Goal: Task Accomplishment & Management: Complete application form

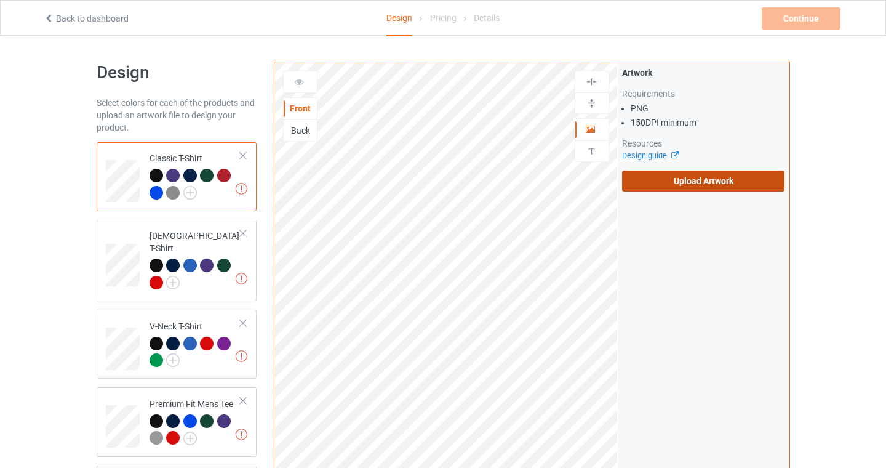
click at [735, 177] on label "Upload Artwork" at bounding box center [703, 180] width 163 height 21
click at [0, 0] on input "Upload Artwork" at bounding box center [0, 0] width 0 height 0
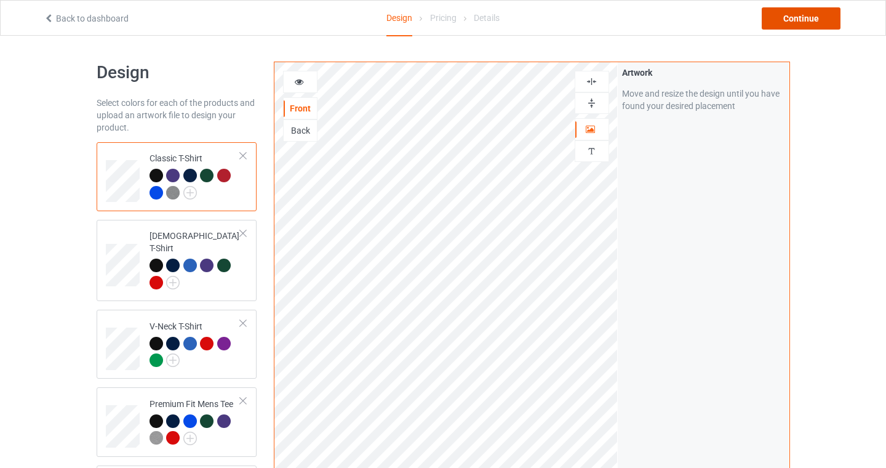
click at [815, 24] on div "Continue" at bounding box center [801, 18] width 79 height 22
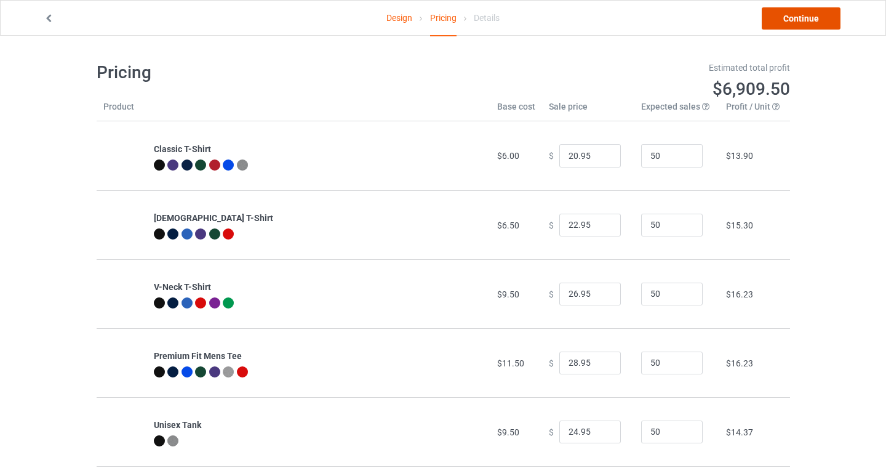
click at [813, 14] on link "Continue" at bounding box center [801, 18] width 79 height 22
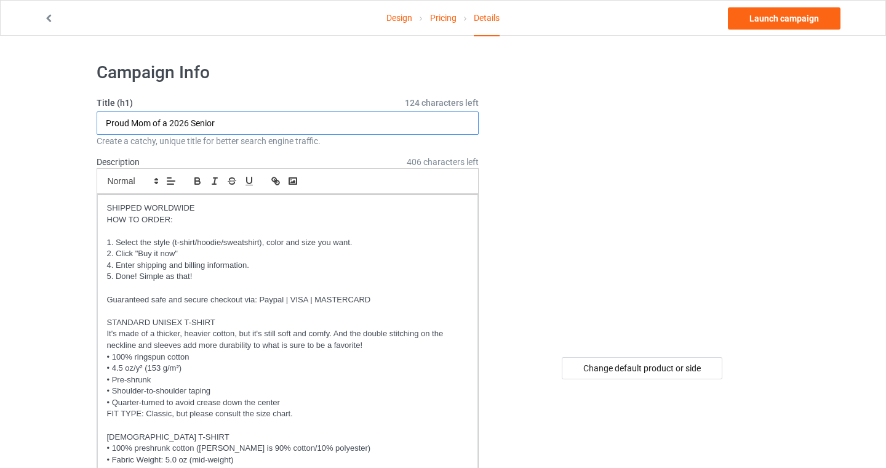
click at [166, 114] on input "Proud Mom of a 2026 Senior" at bounding box center [288, 122] width 383 height 23
click at [238, 126] on input "Proud Mom of a 2026 Senior" at bounding box center [288, 122] width 383 height 23
drag, startPoint x: 236, startPoint y: 121, endPoint x: 10, endPoint y: 92, distance: 227.7
type input "Senior Mom Class of 2026"
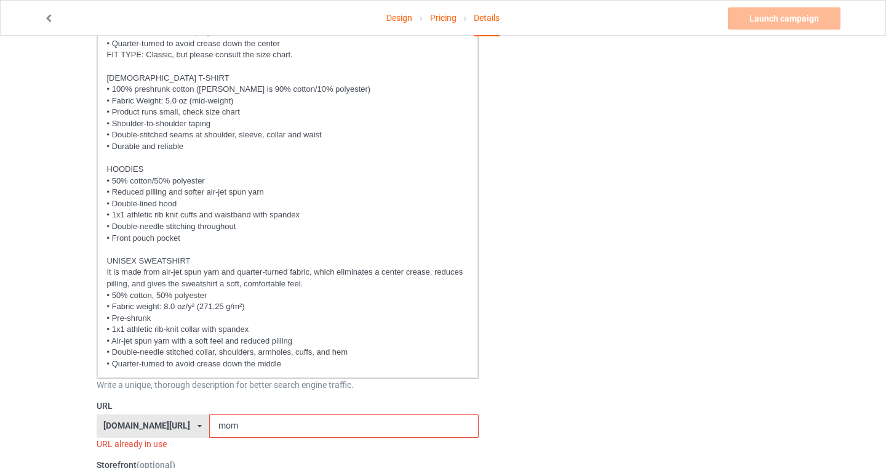
scroll to position [474, 0]
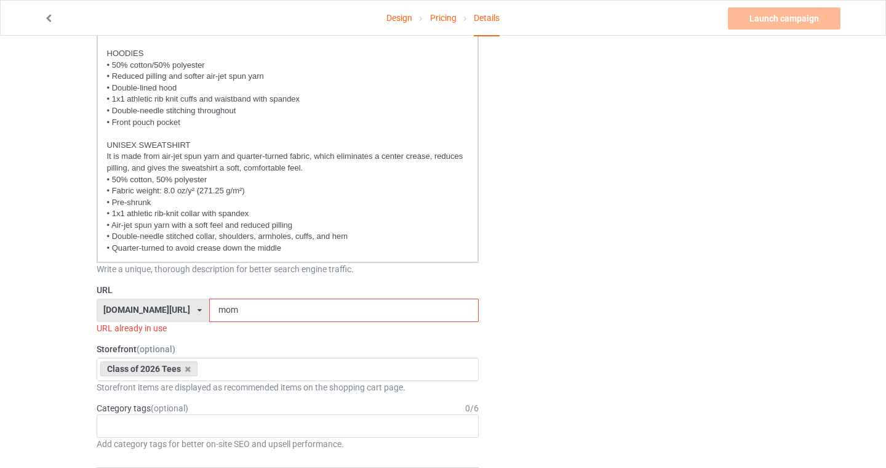
click at [209, 306] on input "mom" at bounding box center [343, 309] width 269 height 23
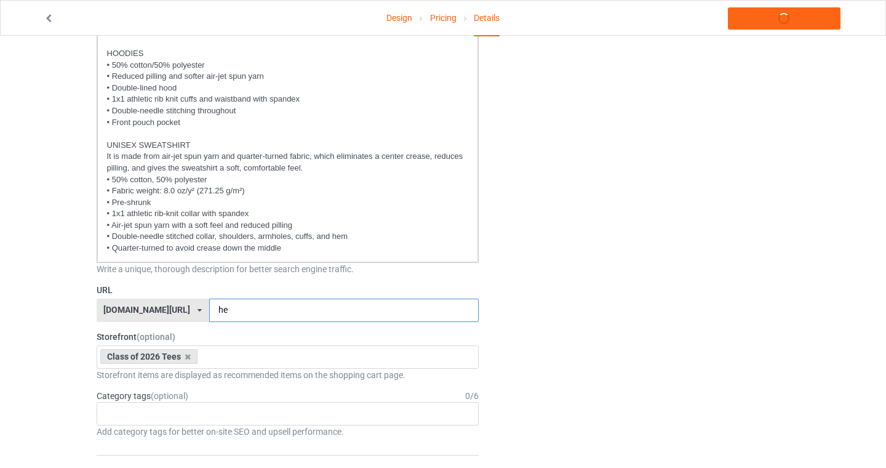
type input "h"
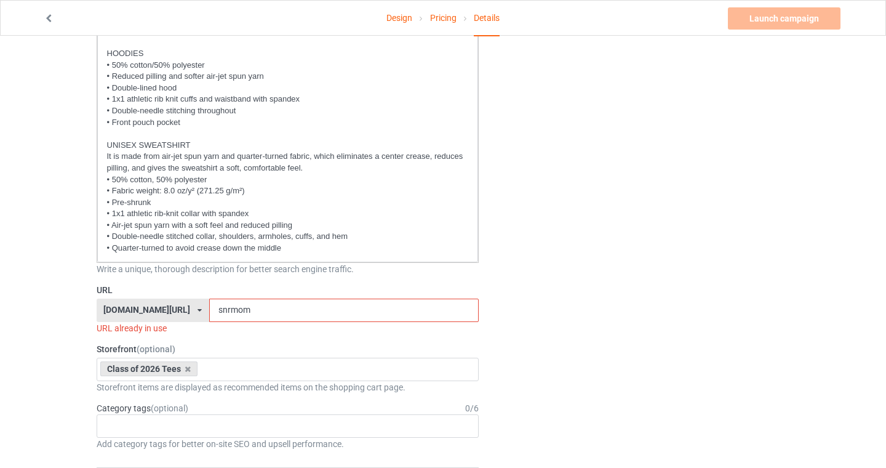
click at [247, 311] on input "snrmom" at bounding box center [343, 309] width 269 height 23
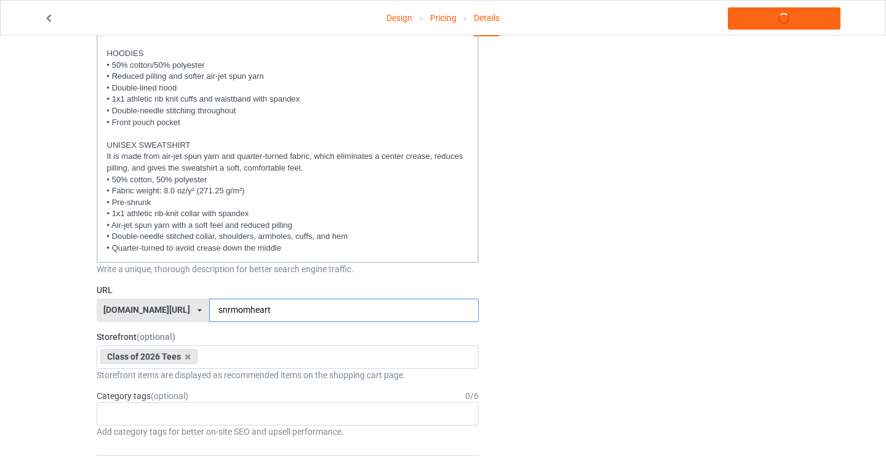
type input "snrmomheart"
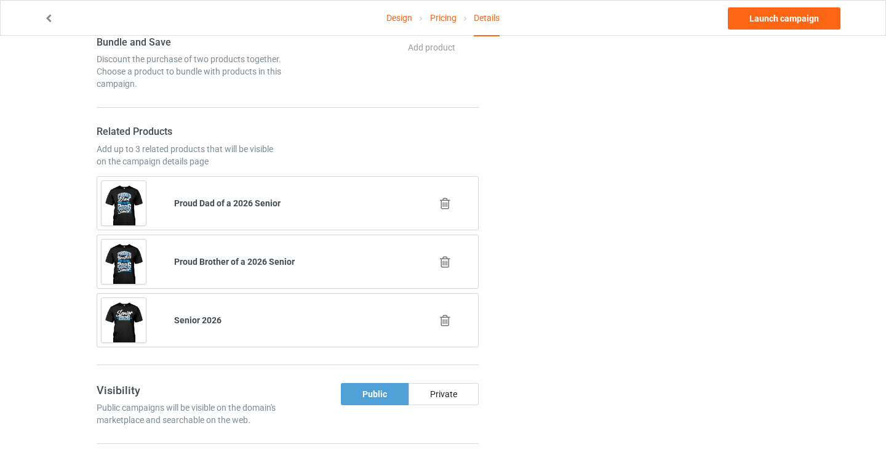
scroll to position [1153, 0]
click at [445, 260] on icon at bounding box center [444, 261] width 15 height 13
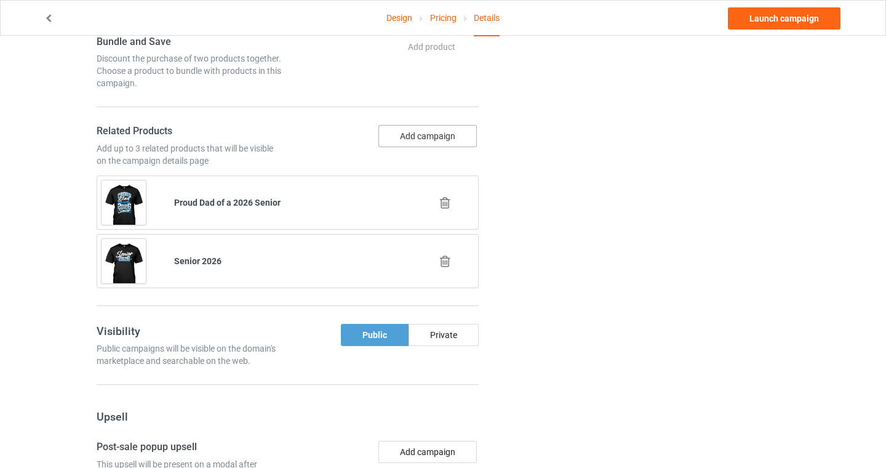
click at [418, 139] on button "Add campaign" at bounding box center [427, 136] width 98 height 22
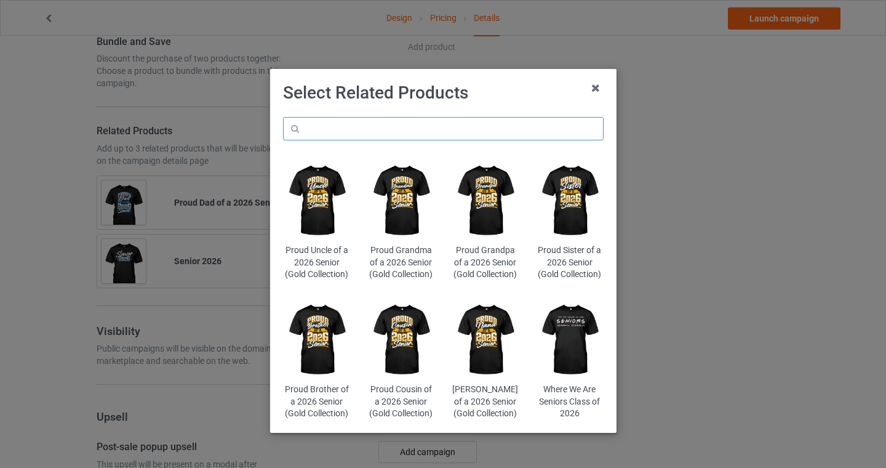
click at [379, 134] on input "text" at bounding box center [443, 128] width 321 height 23
type input "final chapter"
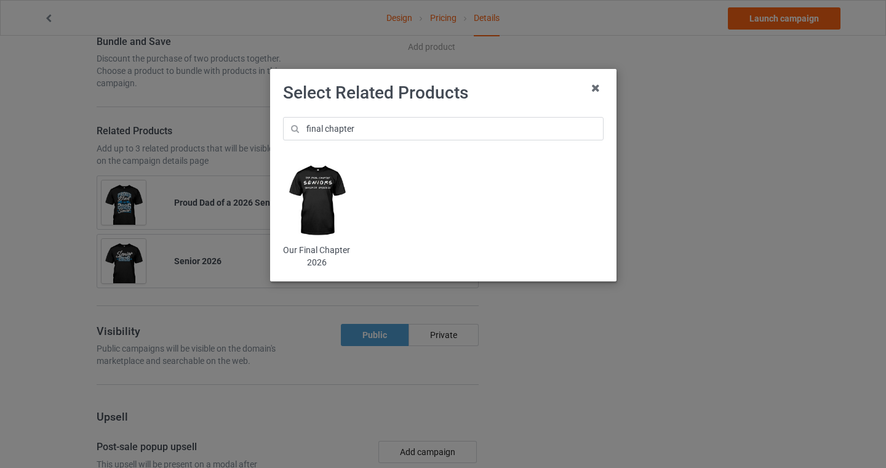
click at [318, 188] on img at bounding box center [316, 201] width 67 height 84
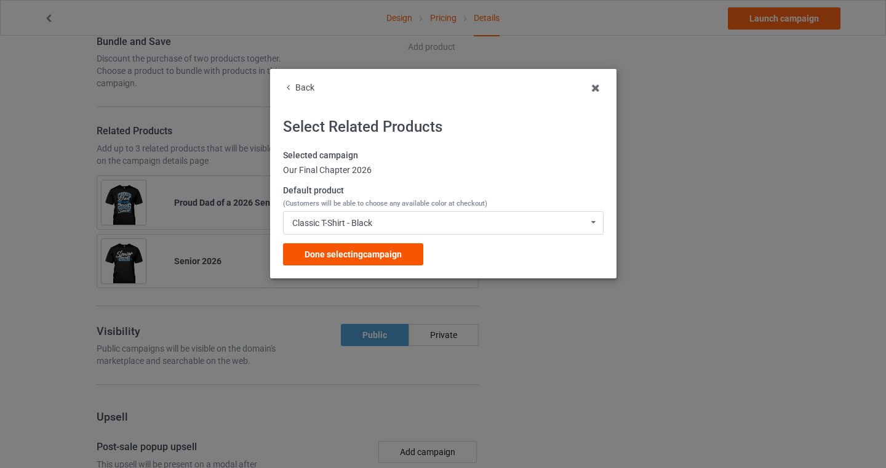
click at [357, 258] on span "Done selecting campaign" at bounding box center [353, 254] width 97 height 10
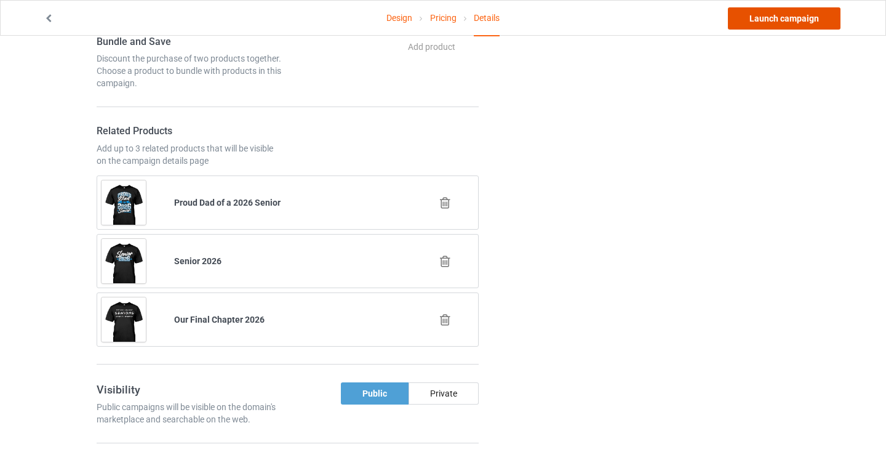
click at [771, 20] on link "Launch campaign" at bounding box center [784, 18] width 113 height 22
